Goal: Transaction & Acquisition: Purchase product/service

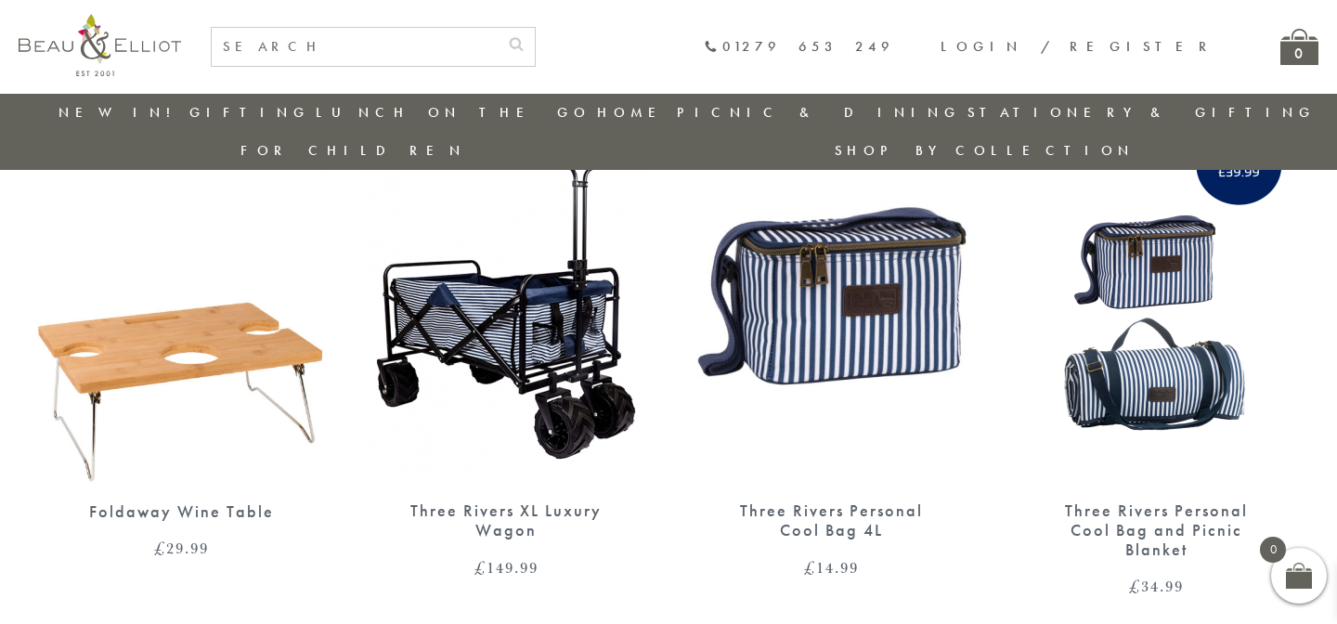
scroll to position [139, 0]
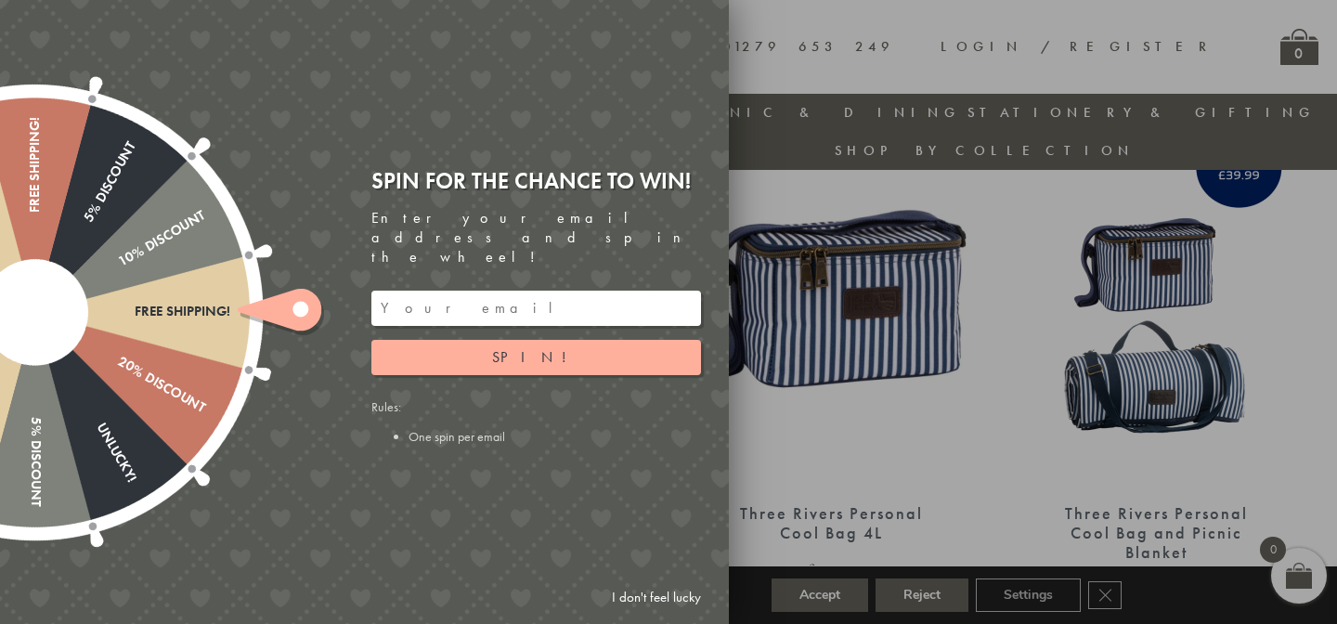
click at [628, 598] on link "I don't feel lucky" at bounding box center [656, 597] width 108 height 34
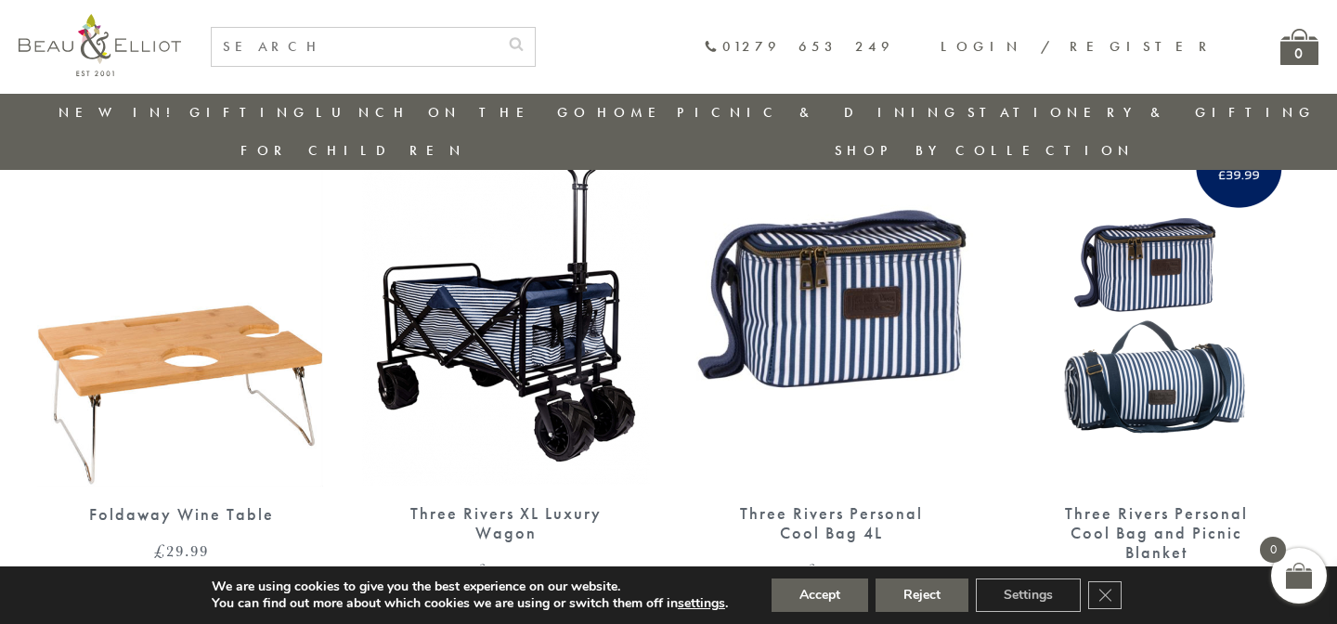
scroll to position [322, 0]
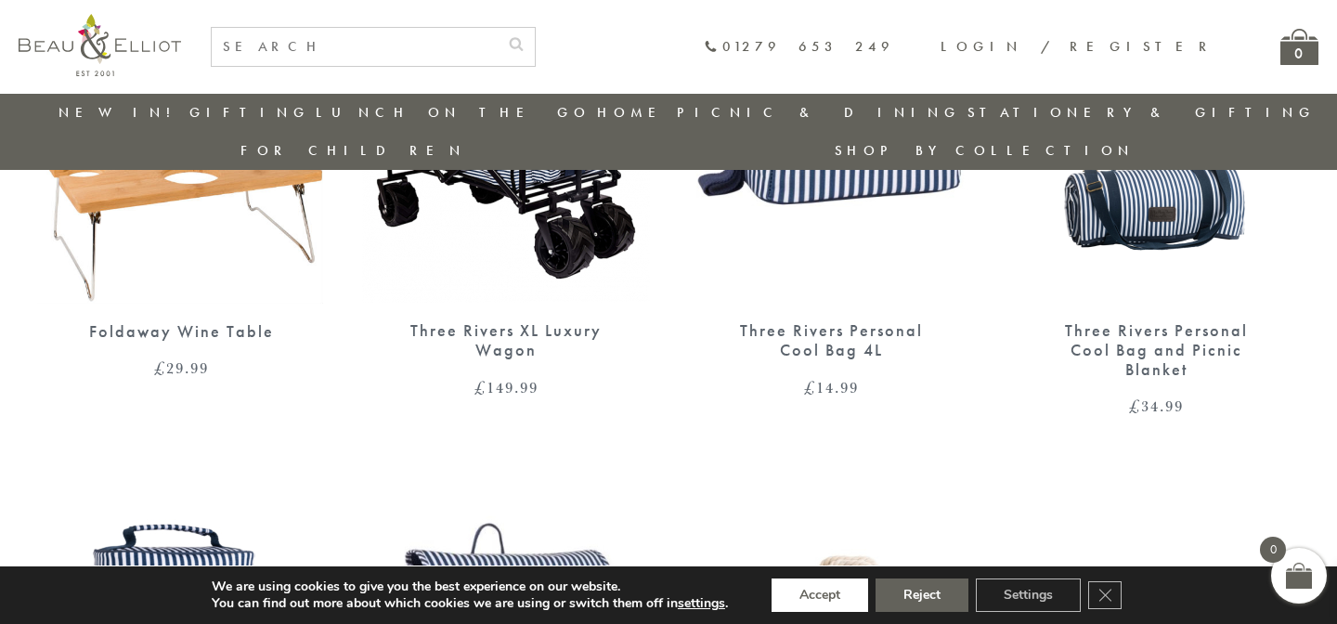
click at [822, 603] on button "Accept" at bounding box center [819, 594] width 97 height 33
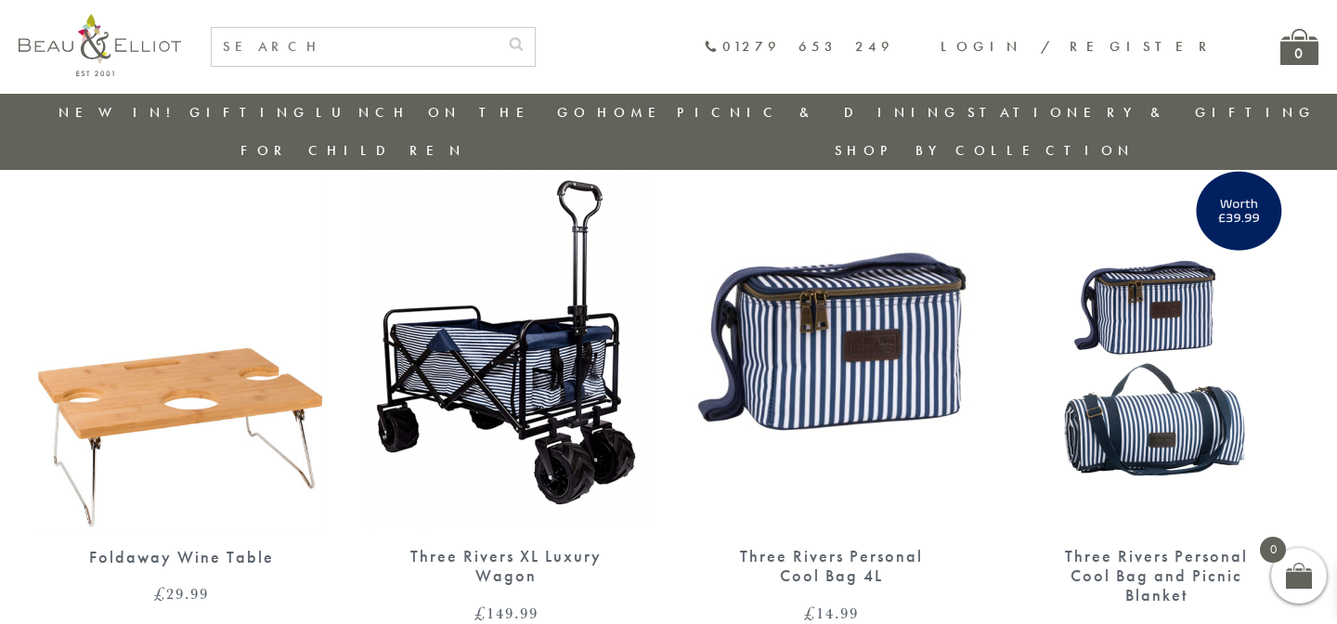
scroll to position [93, 0]
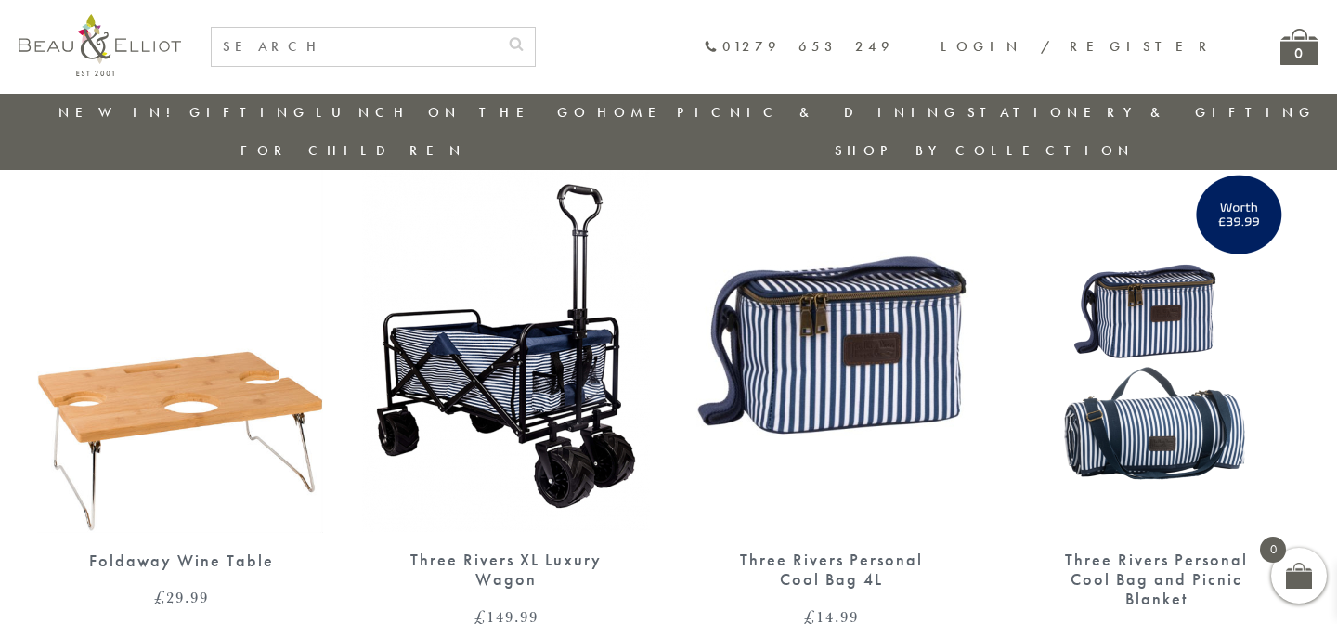
click at [866, 336] on img at bounding box center [831, 346] width 288 height 371
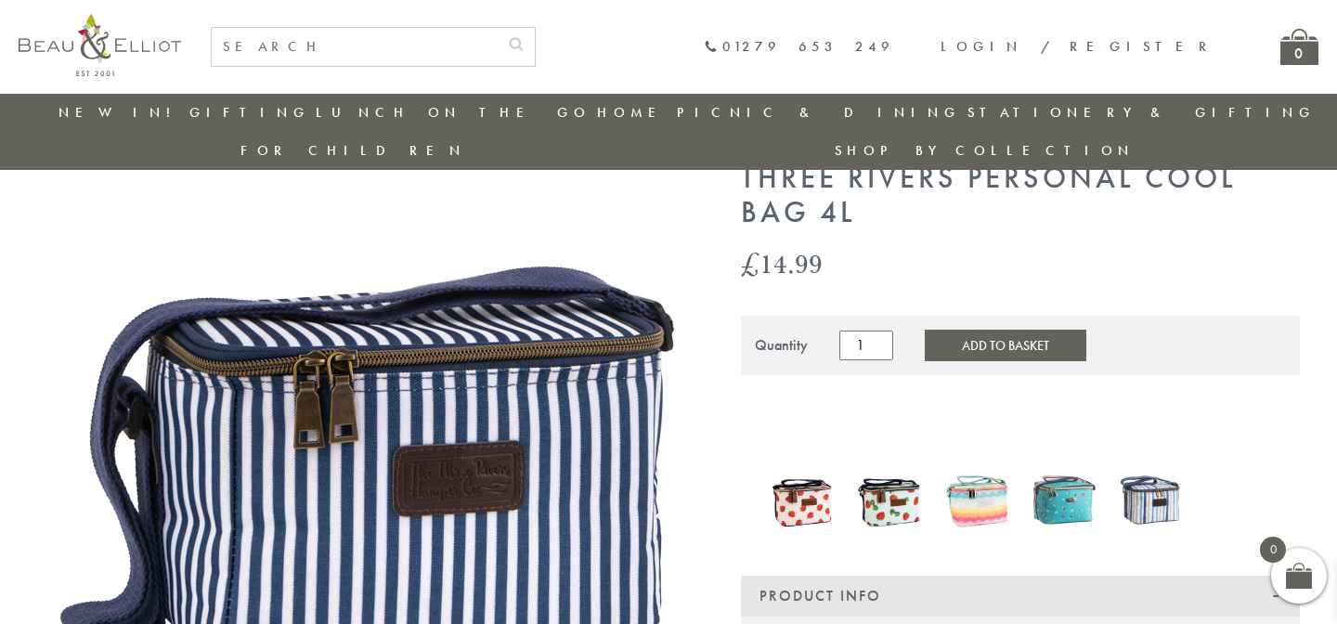
scroll to position [72, 0]
click at [810, 479] on img at bounding box center [803, 501] width 69 height 84
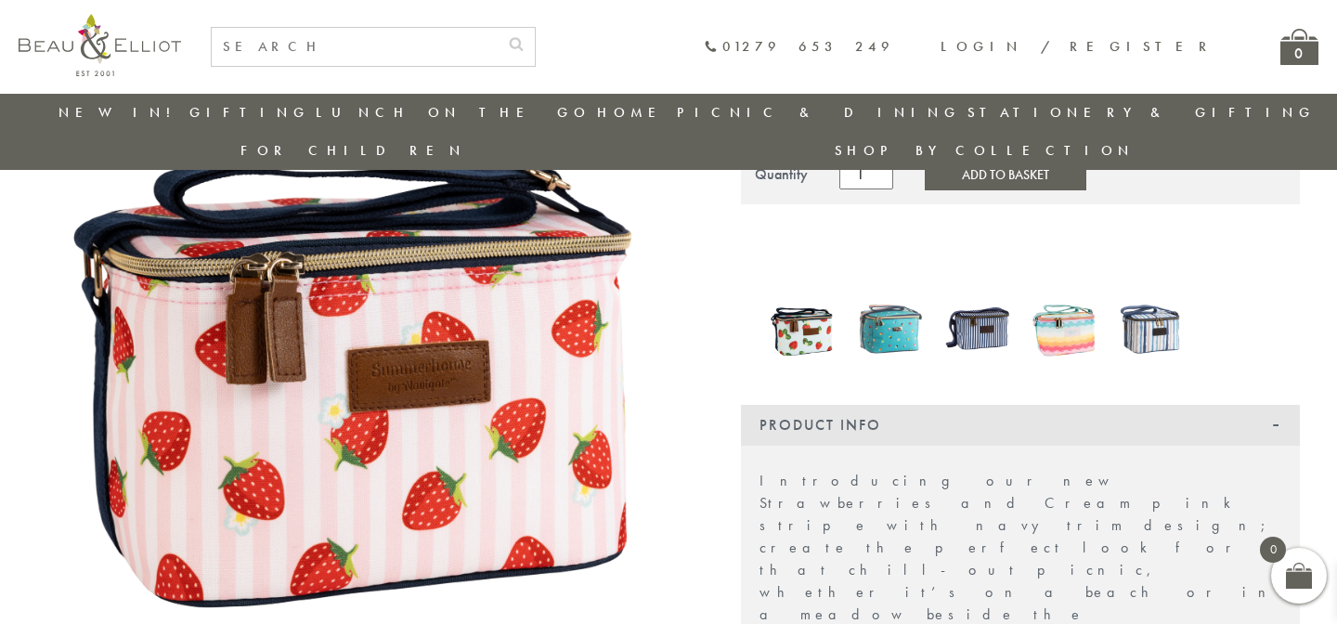
scroll to position [278, 0]
click at [992, 292] on img at bounding box center [977, 328] width 69 height 89
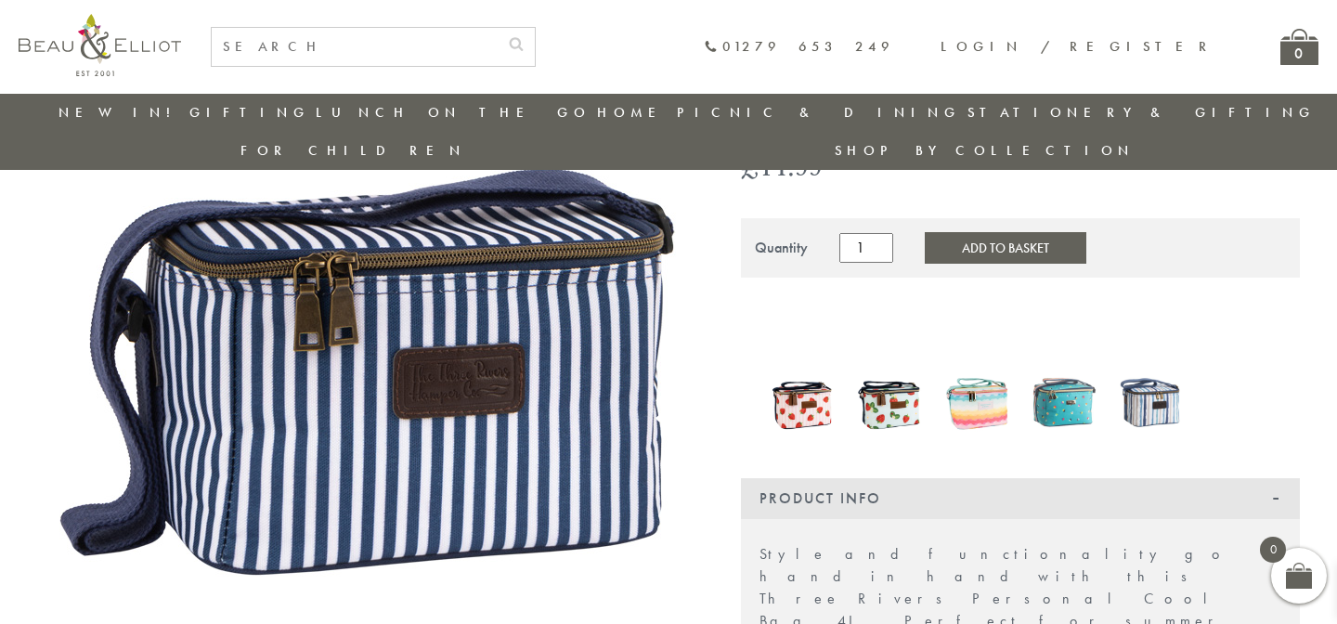
scroll to position [102, 0]
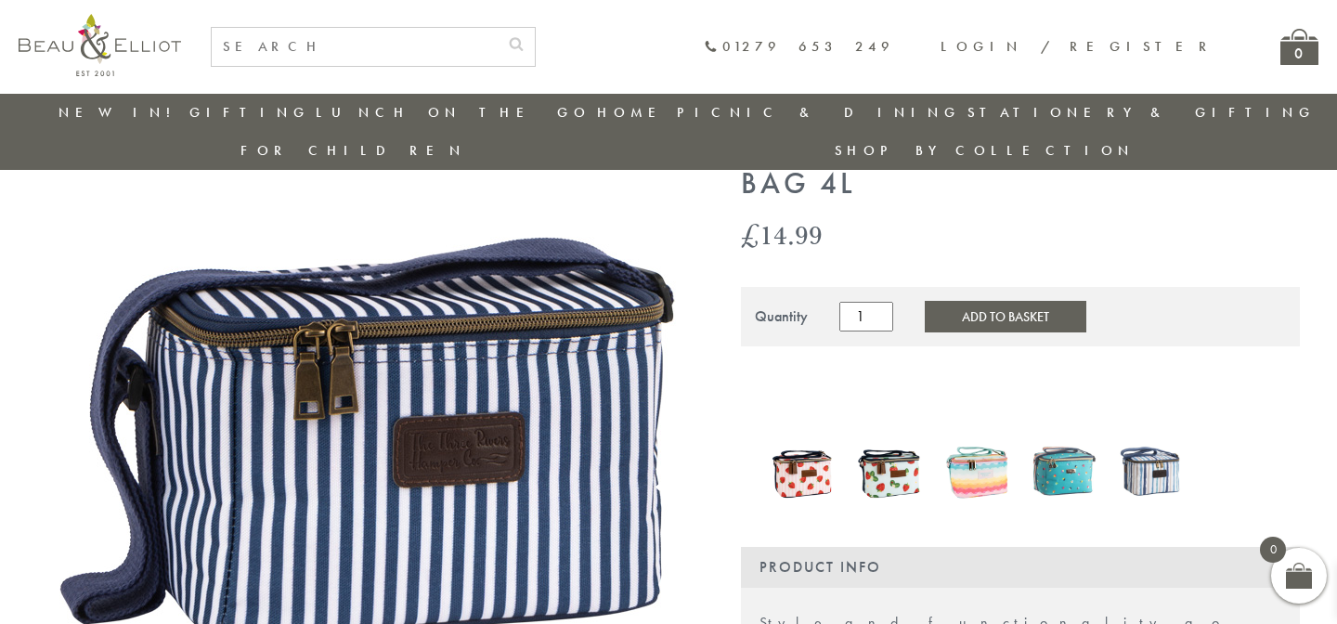
click at [821, 433] on img at bounding box center [803, 471] width 69 height 84
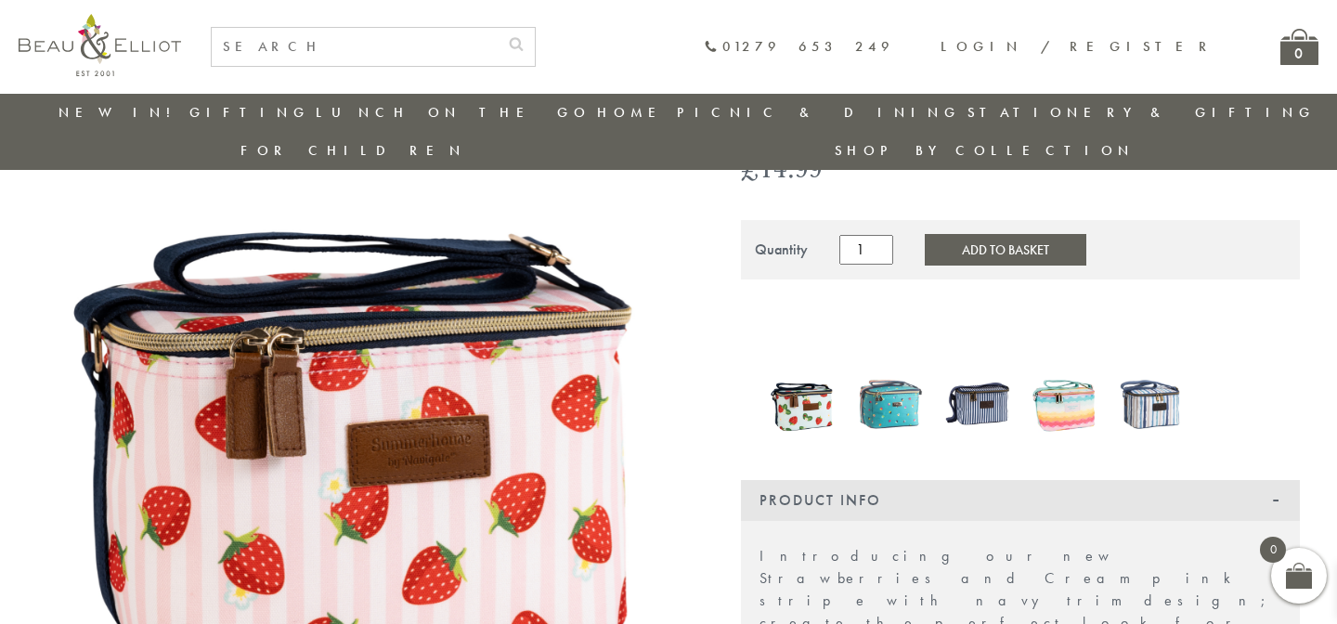
scroll to position [227, 0]
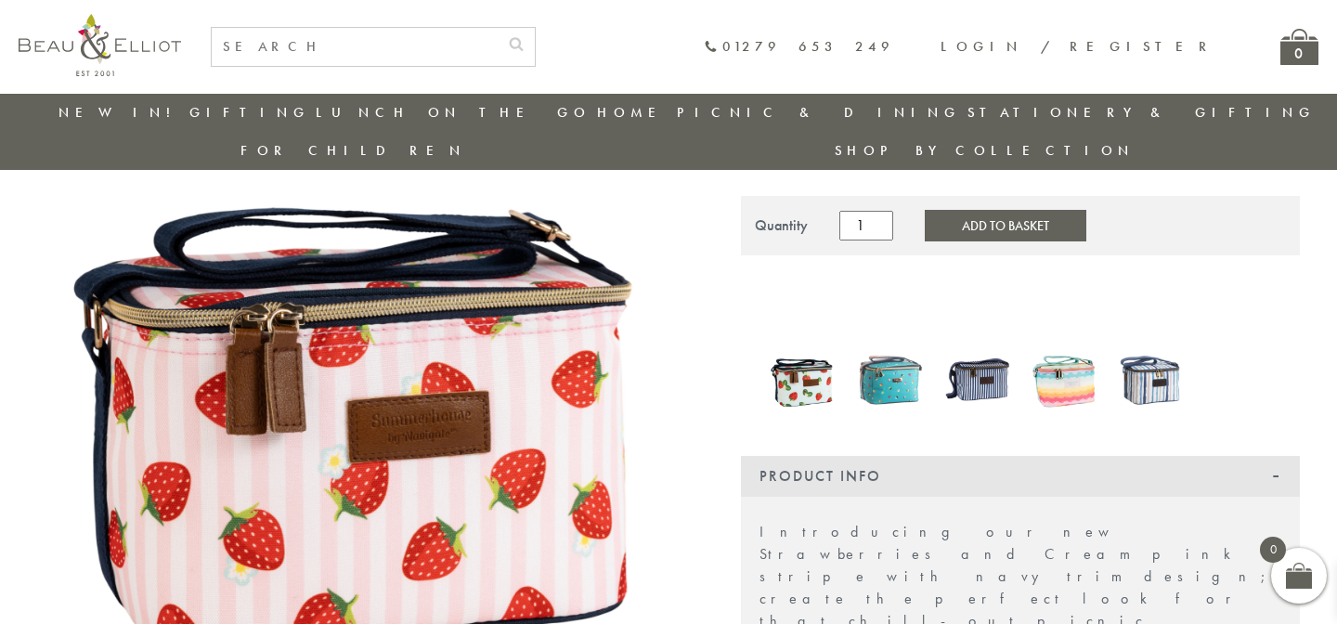
click at [890, 347] on img at bounding box center [890, 379] width 69 height 89
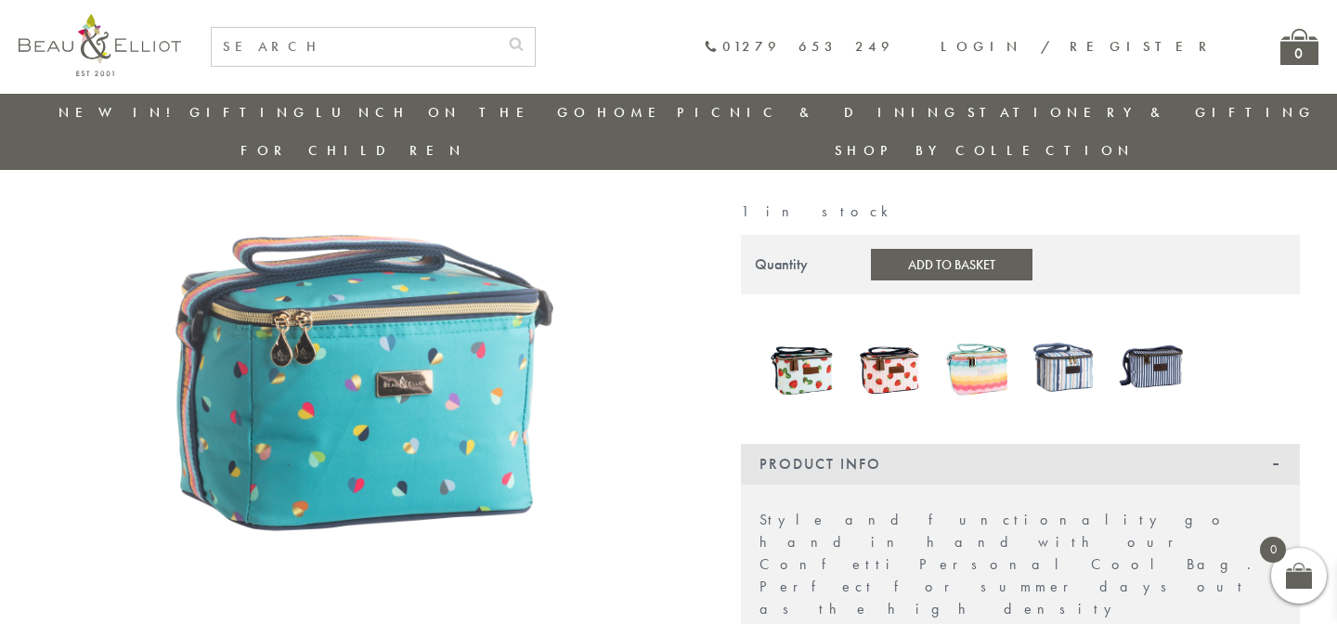
scroll to position [185, 0]
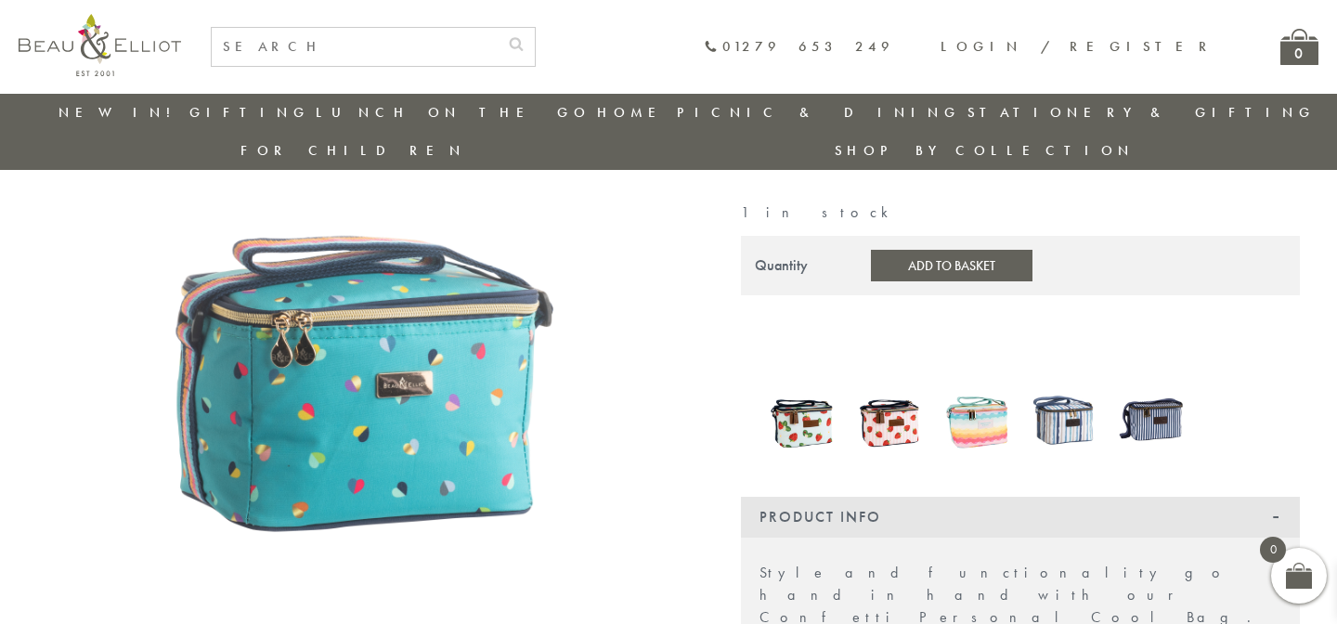
click at [989, 378] on img at bounding box center [977, 420] width 69 height 84
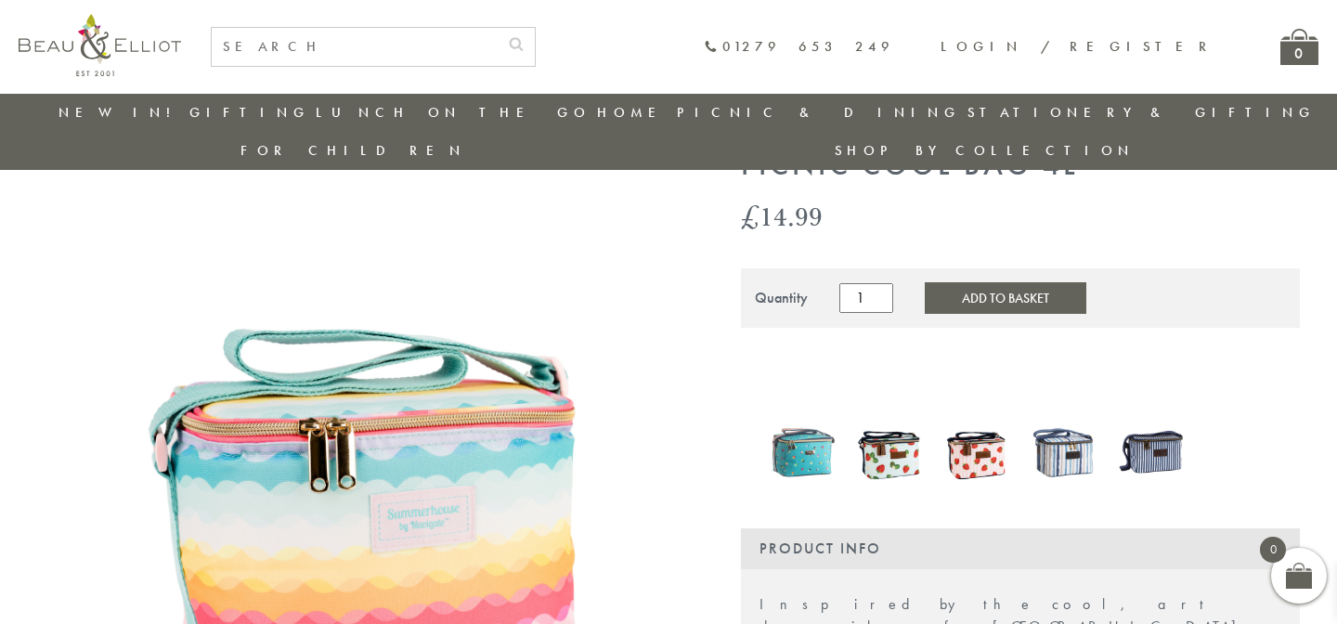
scroll to position [117, 0]
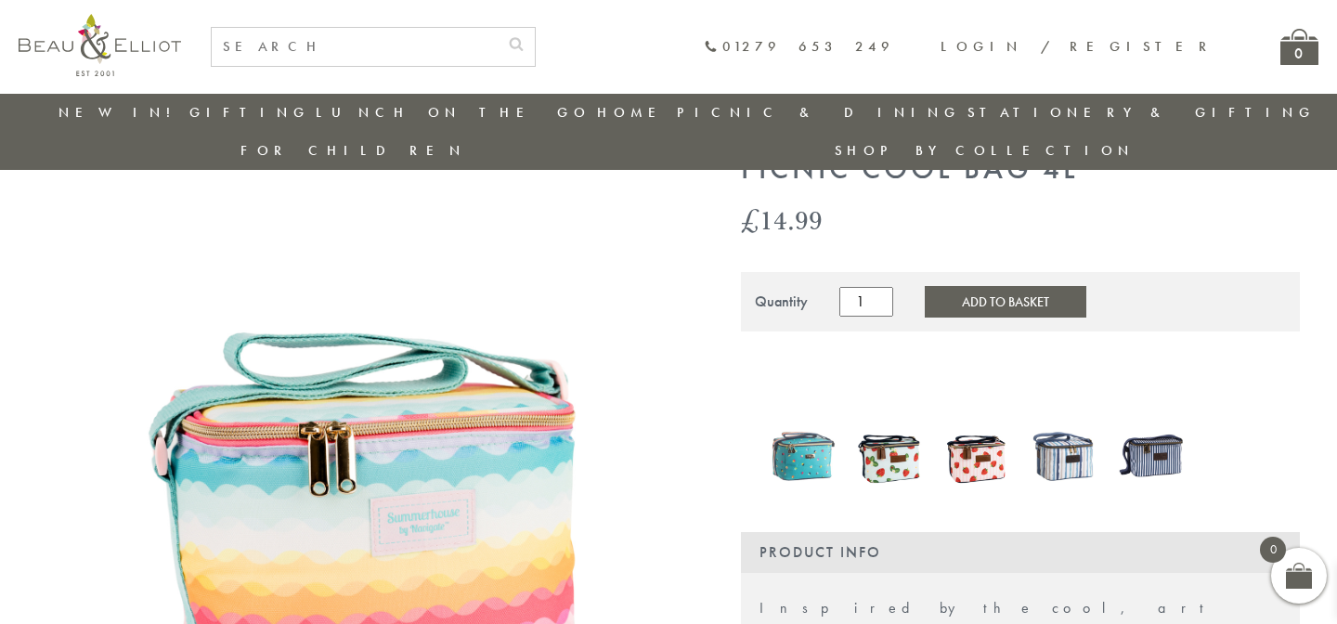
click at [1055, 428] on img at bounding box center [1063, 455] width 69 height 89
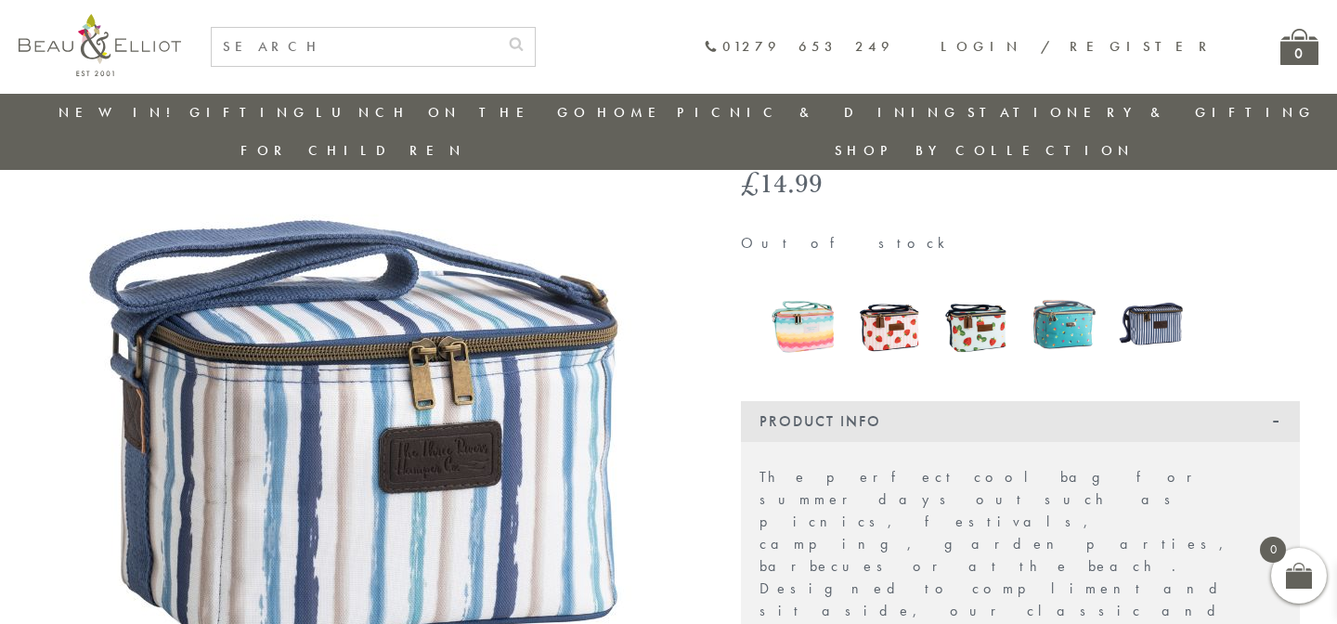
scroll to position [155, 0]
click at [1131, 298] on img at bounding box center [1151, 322] width 69 height 89
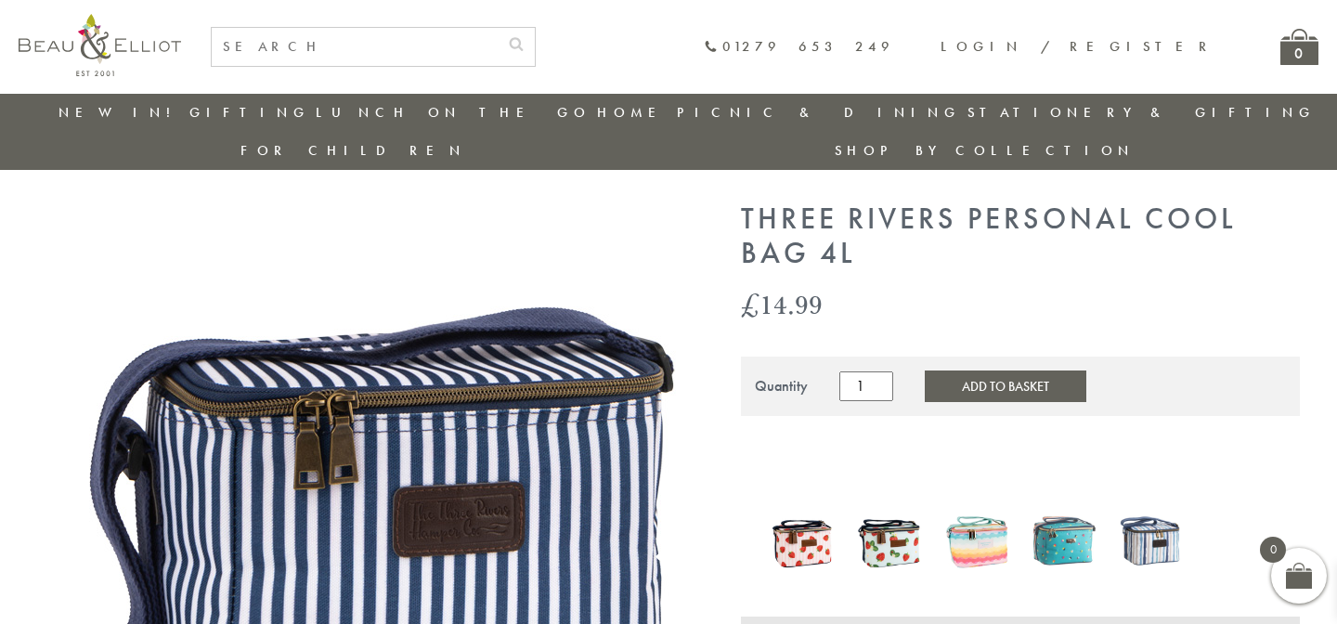
scroll to position [30, 0]
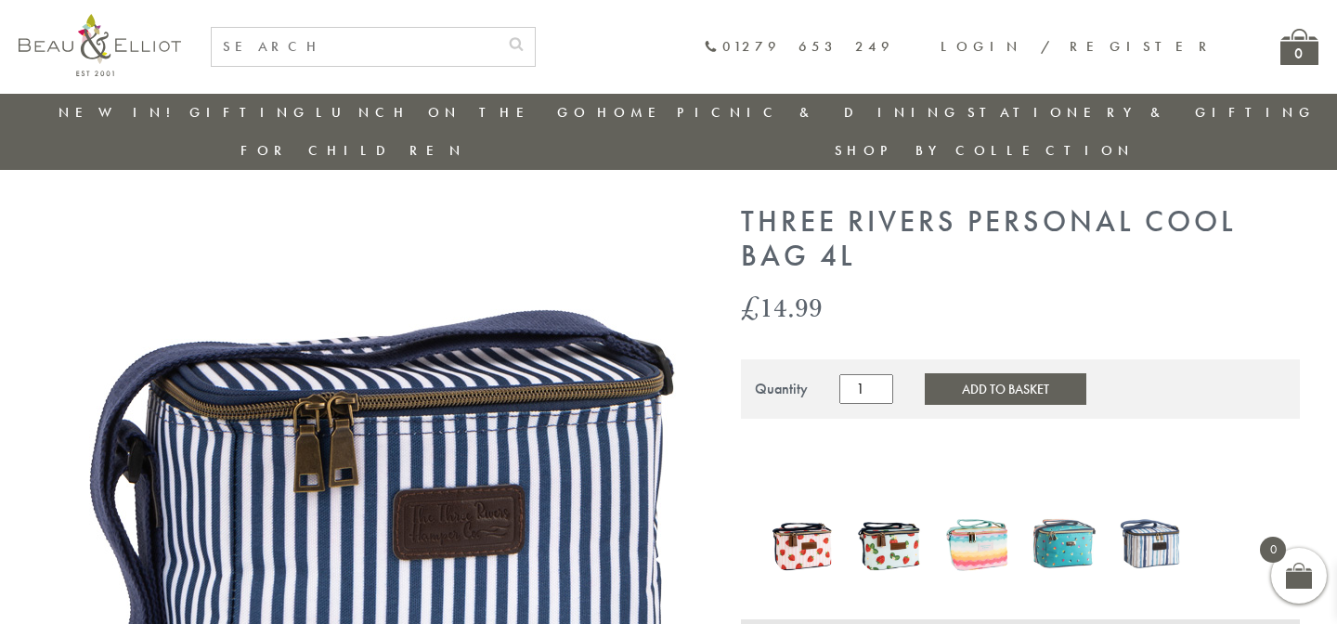
click at [977, 373] on button "Add to Basket" at bounding box center [1006, 389] width 162 height 32
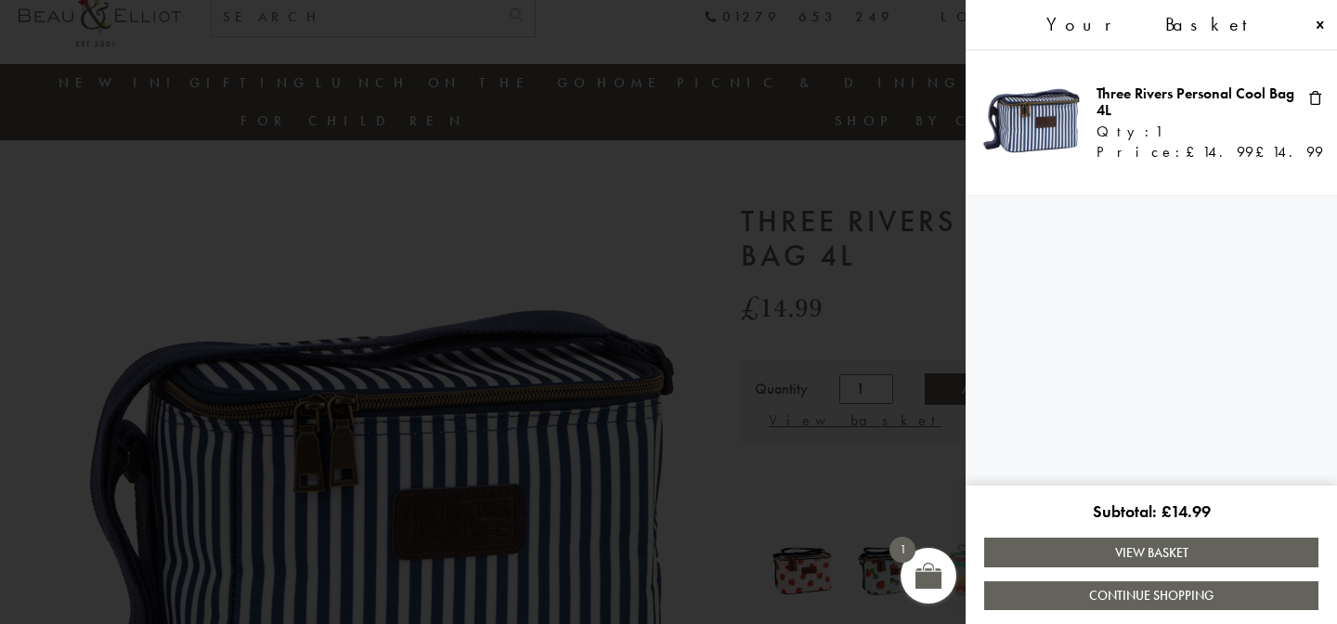
click at [1075, 543] on link "View Basket" at bounding box center [1151, 551] width 334 height 29
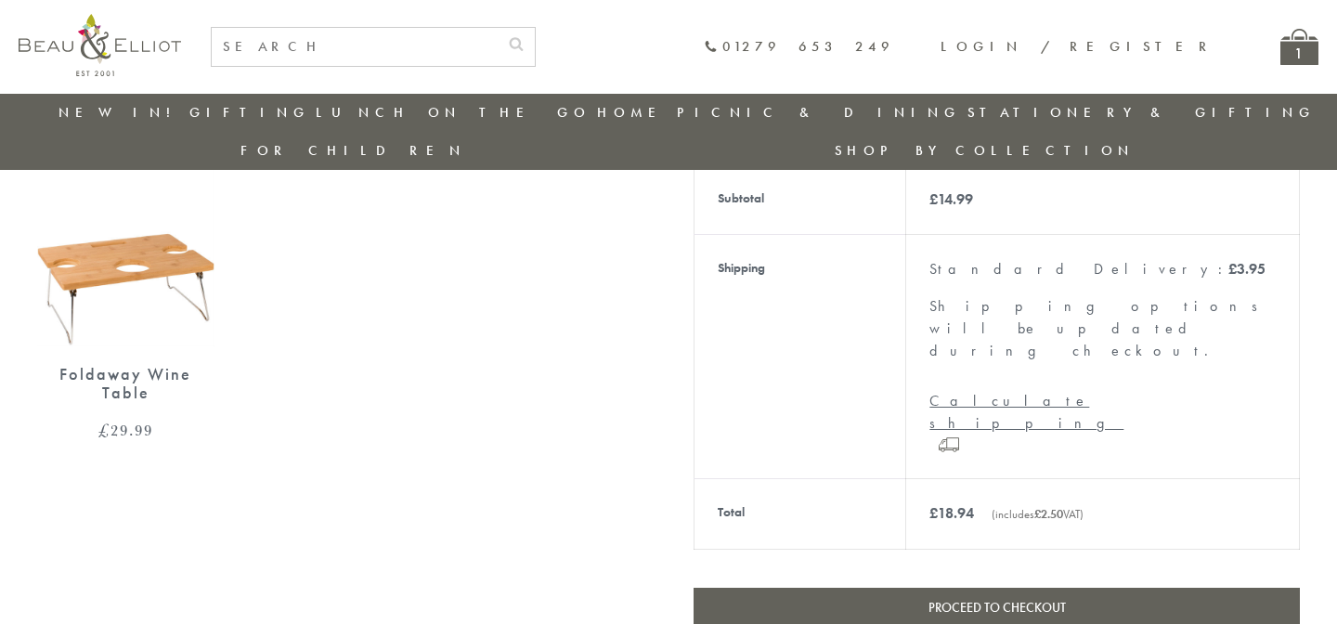
scroll to position [595, 0]
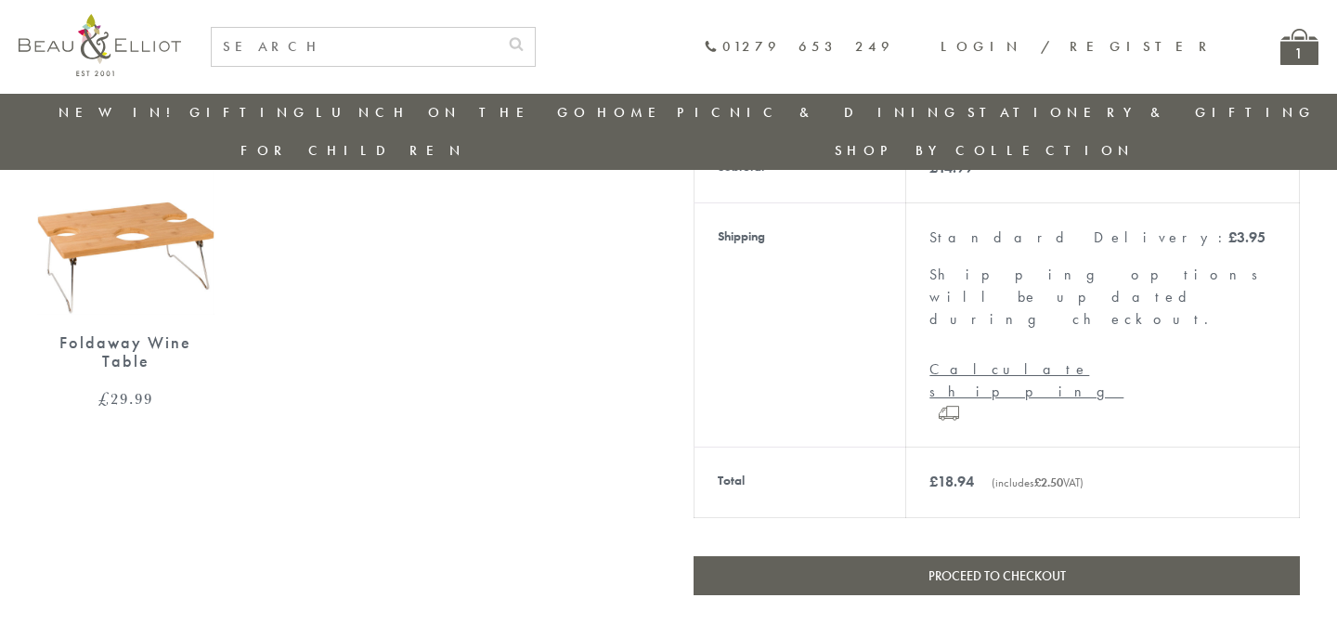
click at [873, 556] on link "Proceed to checkout" at bounding box center [996, 575] width 606 height 39
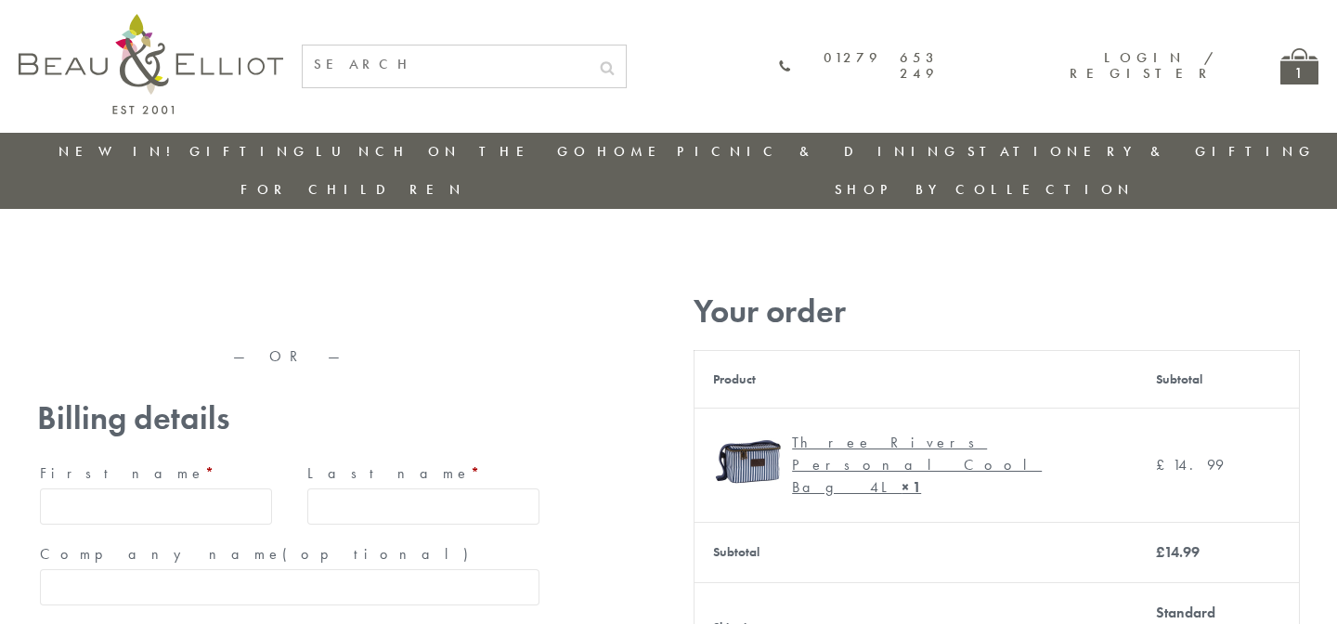
click at [178, 488] on input "First name *" at bounding box center [156, 506] width 232 height 36
type input "Athena"
type input "Maddison"
type input "[STREET_ADDRESS][US_STATE]"
type input "[GEOGRAPHIC_DATA]"
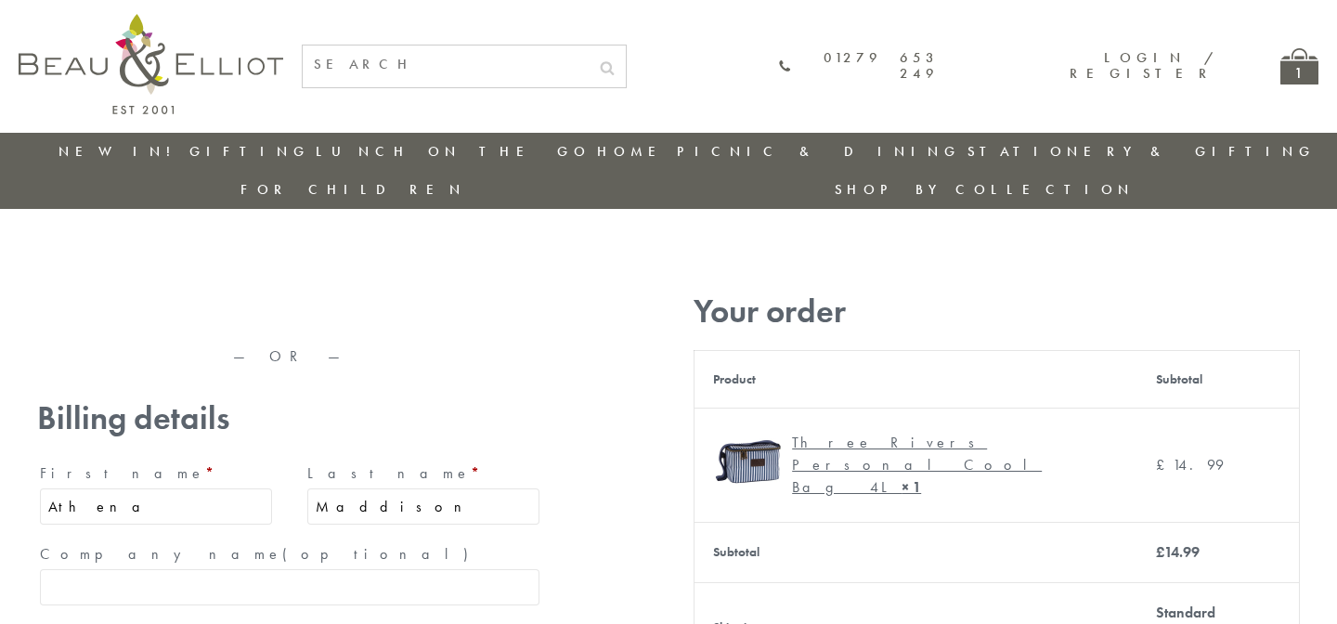
type input "OX14 5QJ"
type input "[PHONE_NUMBER]"
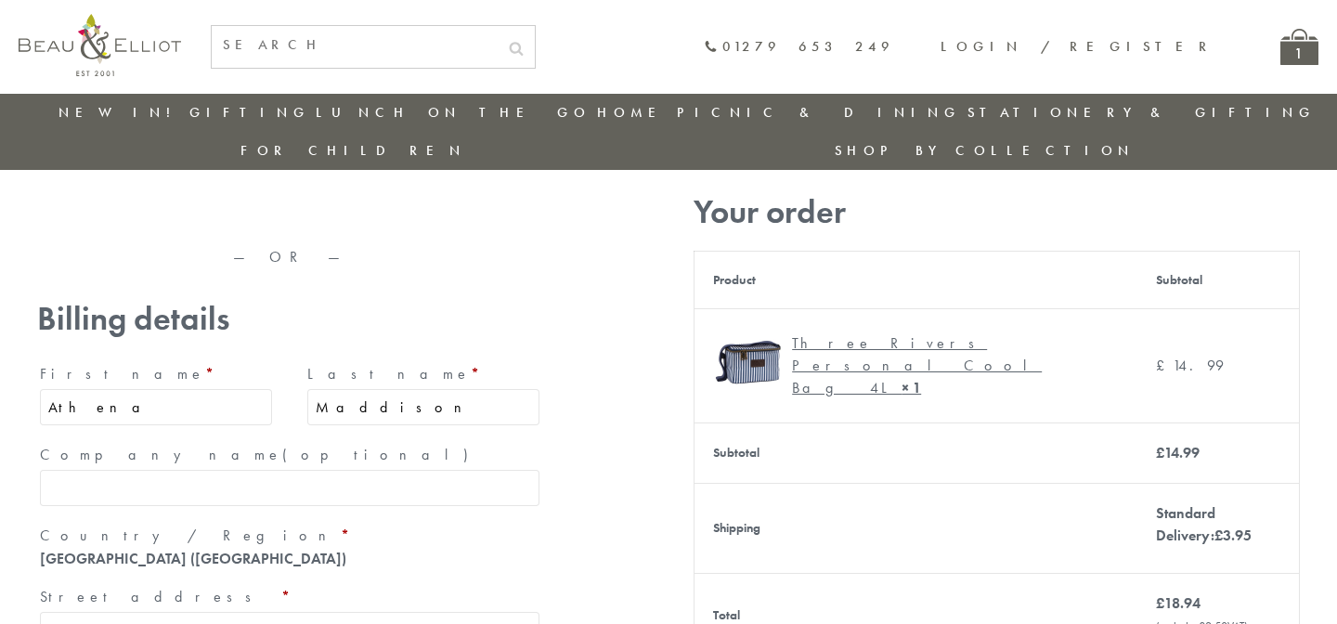
click at [291, 470] on input "Company name (optional)" at bounding box center [289, 488] width 499 height 36
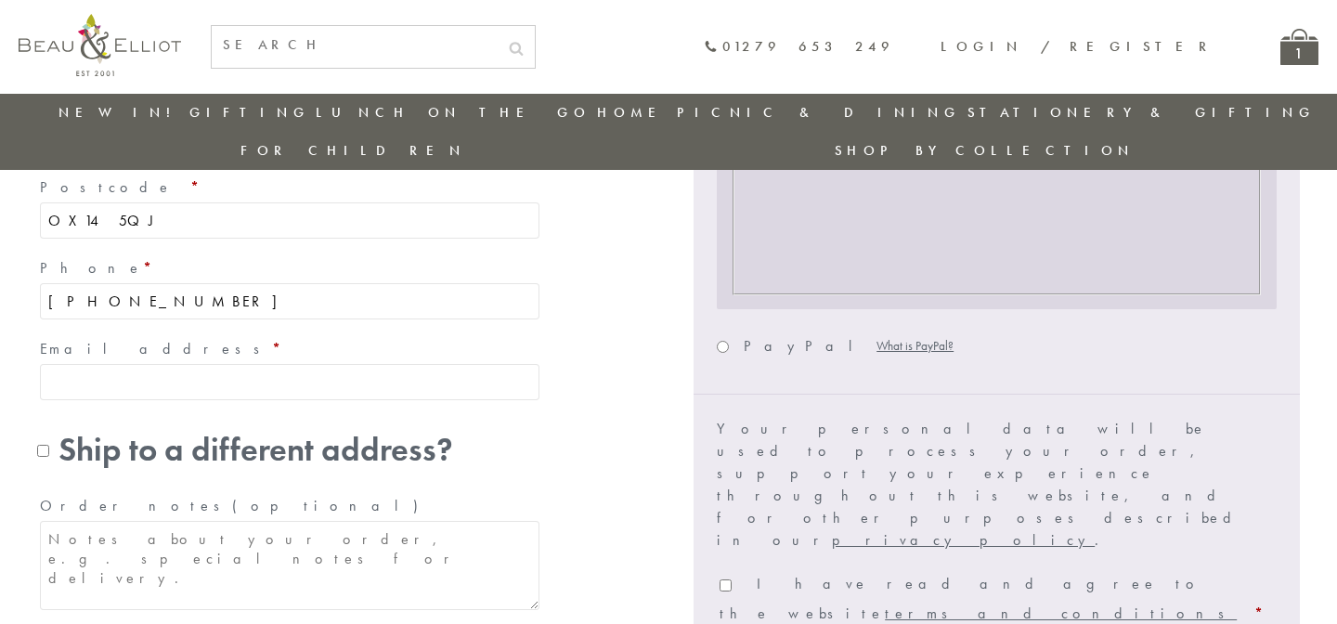
scroll to position [776, 0]
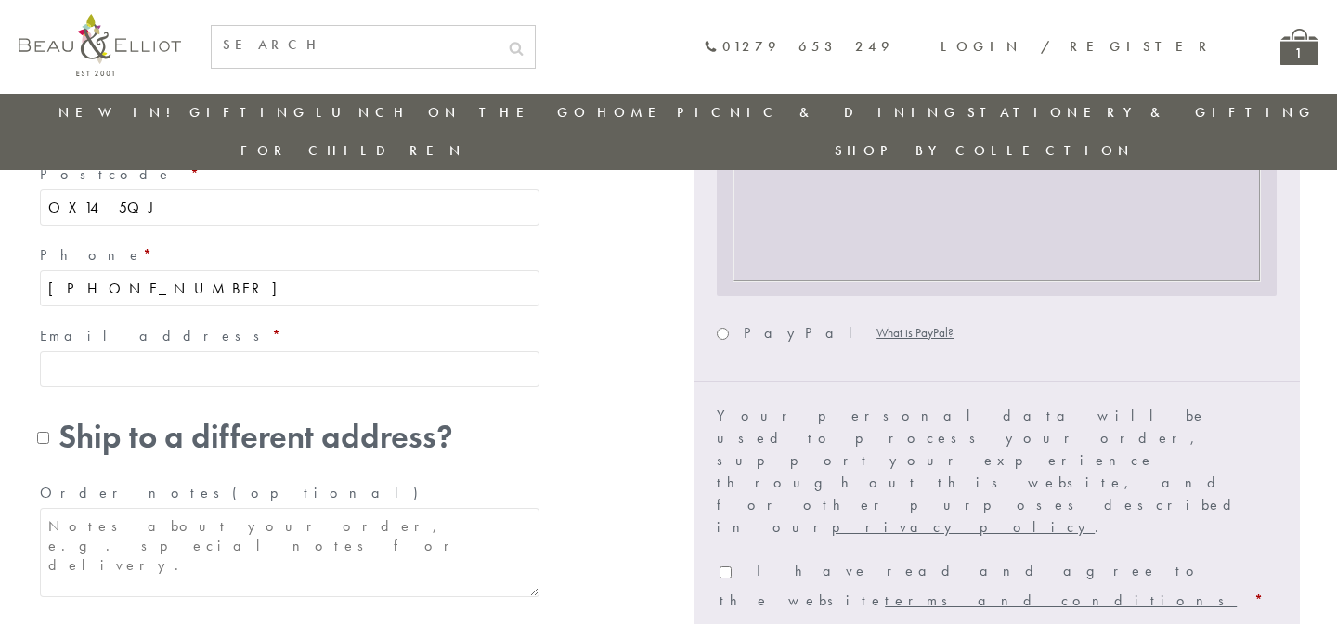
click at [295, 351] on input "Email address *" at bounding box center [289, 369] width 499 height 36
type input "[EMAIL_ADDRESS][DOMAIN_NAME]"
click at [436, 478] on label "Order notes (optional)" at bounding box center [289, 493] width 499 height 30
click at [436, 508] on textarea "Order notes (optional)" at bounding box center [289, 552] width 499 height 89
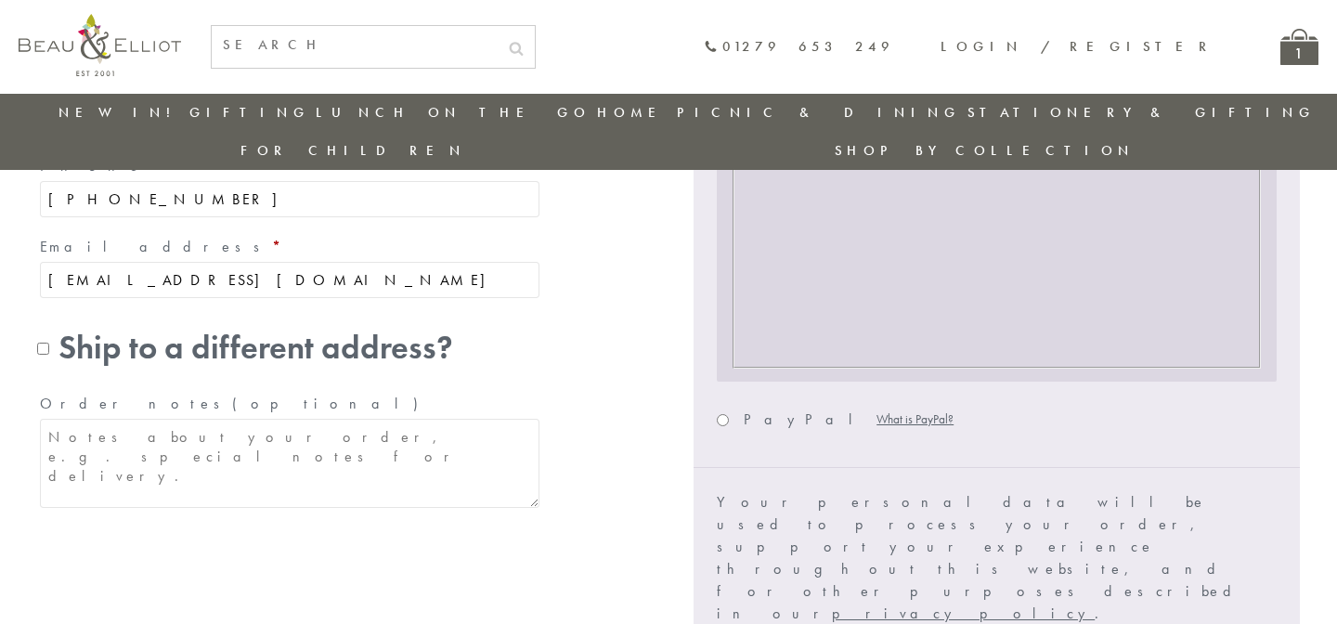
scroll to position [868, 0]
checkbox input "true"
